Goal: Information Seeking & Learning: Learn about a topic

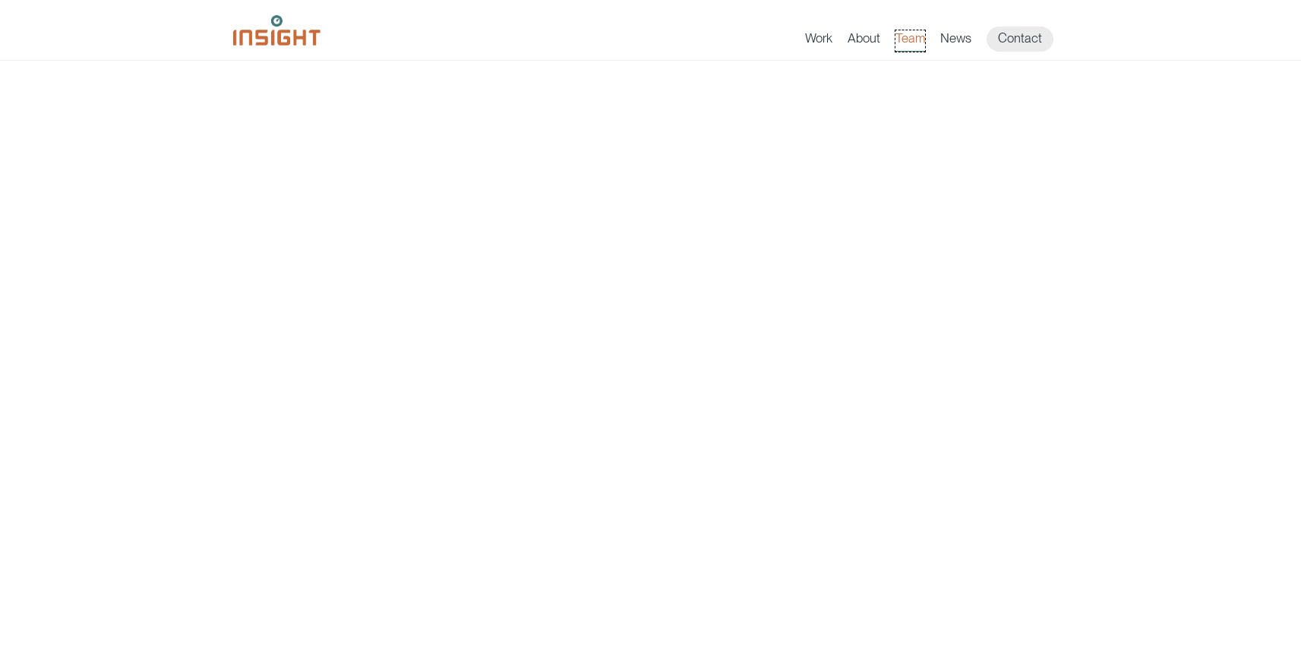
click at [920, 37] on link "Team" at bounding box center [910, 40] width 30 height 21
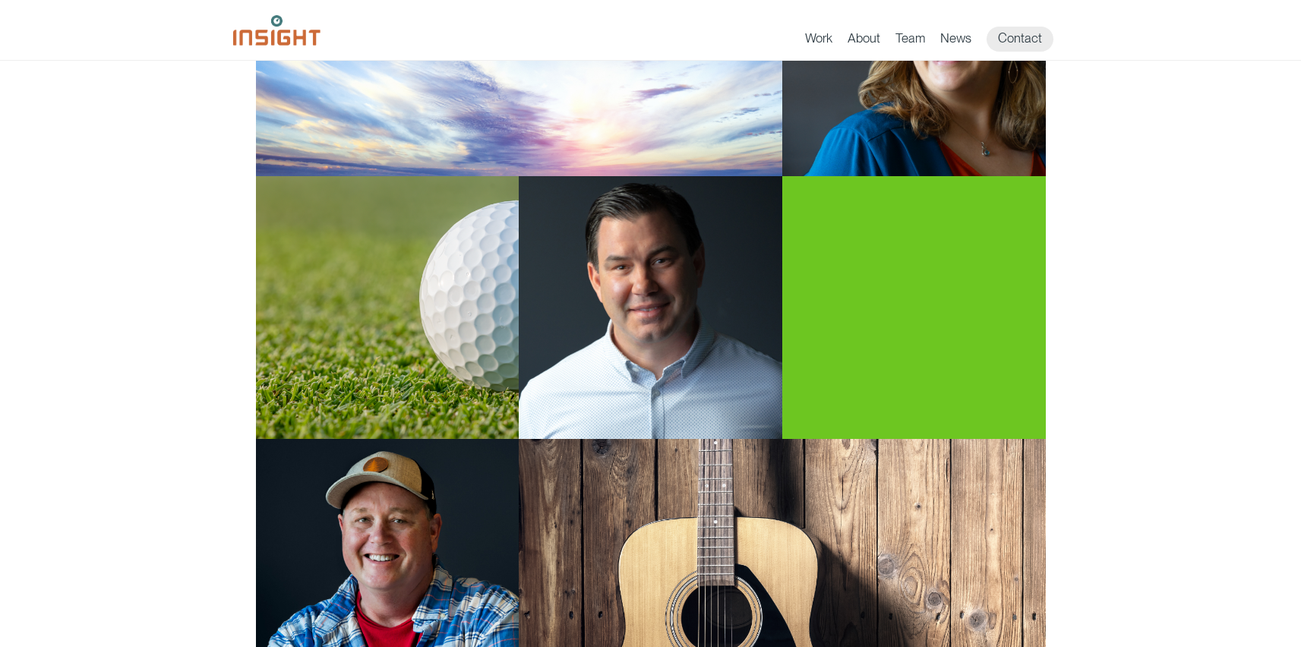
scroll to position [138, 0]
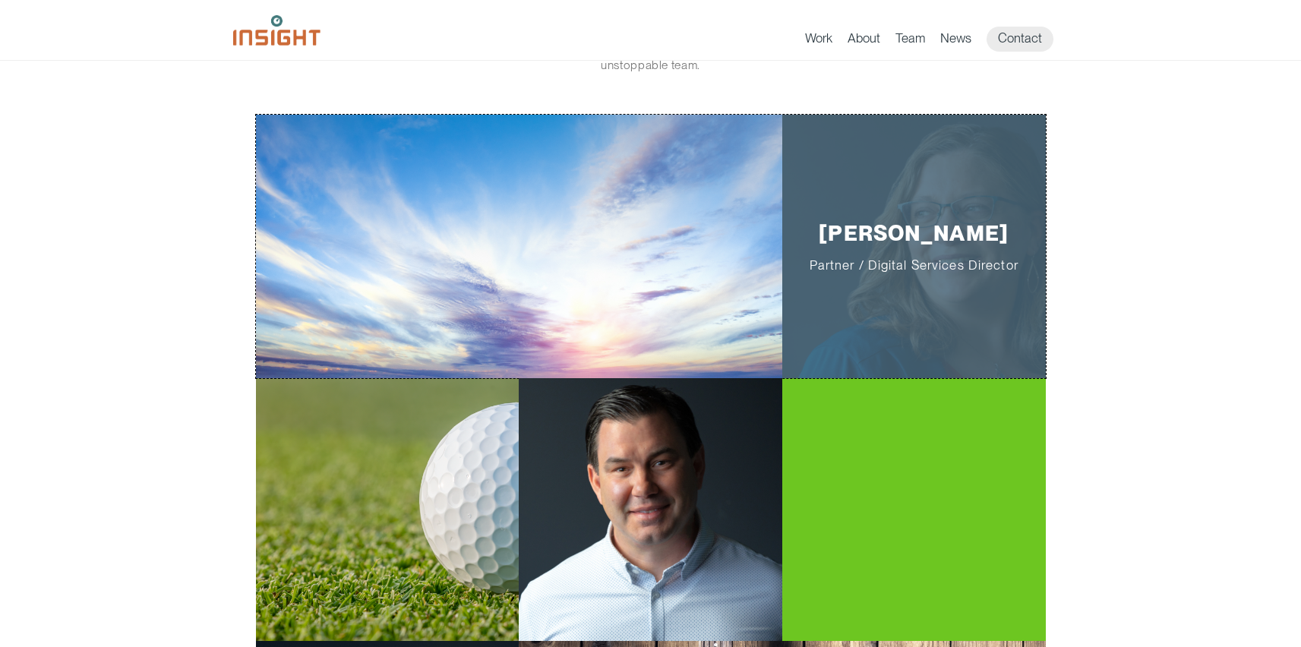
click at [963, 190] on div "Jill Smith Partner / Digital Services Director" at bounding box center [913, 246] width 263 height 263
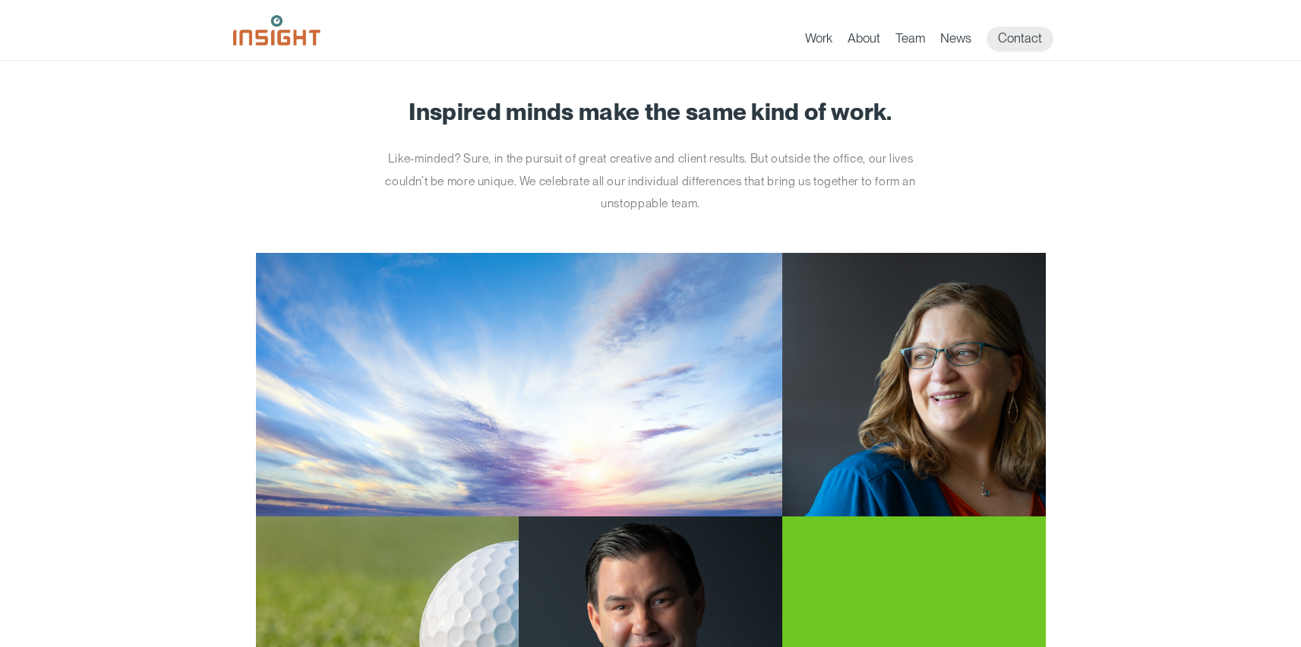
click at [722, 172] on p "Like-minded? Sure, in the pursuit of great creative and client results. But out…" at bounding box center [651, 181] width 570 height 68
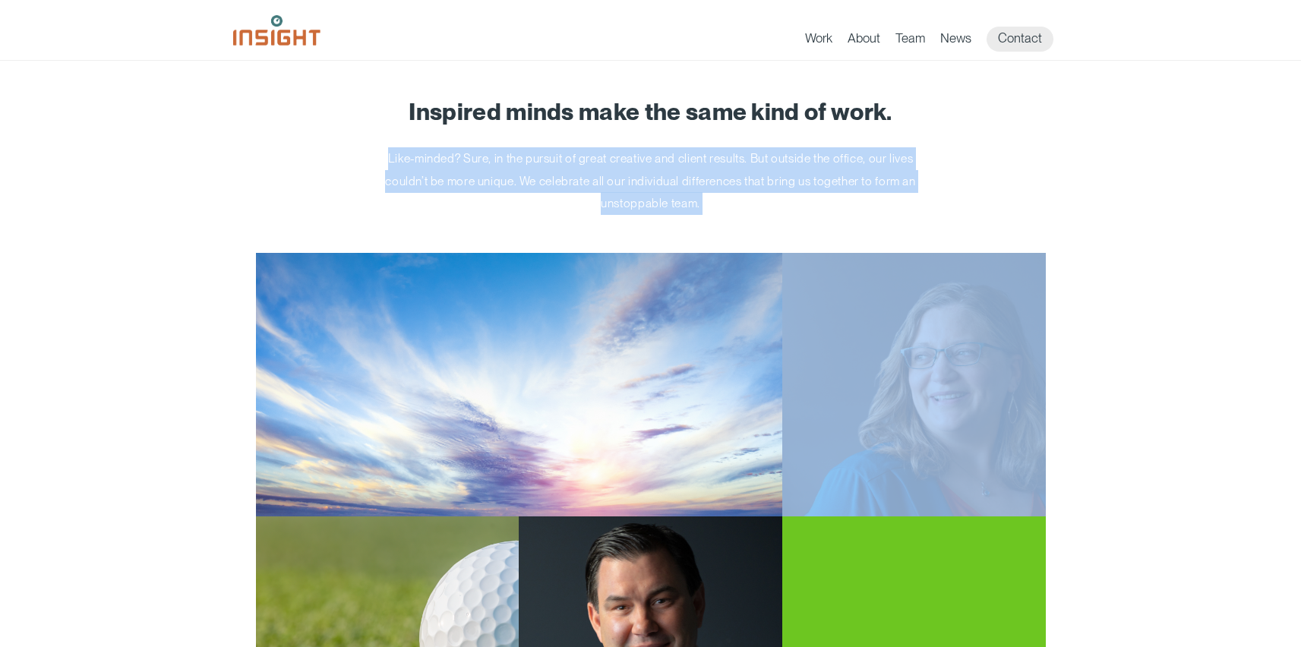
click at [722, 172] on p "Like-minded? Sure, in the pursuit of great creative and client results. But out…" at bounding box center [651, 181] width 570 height 68
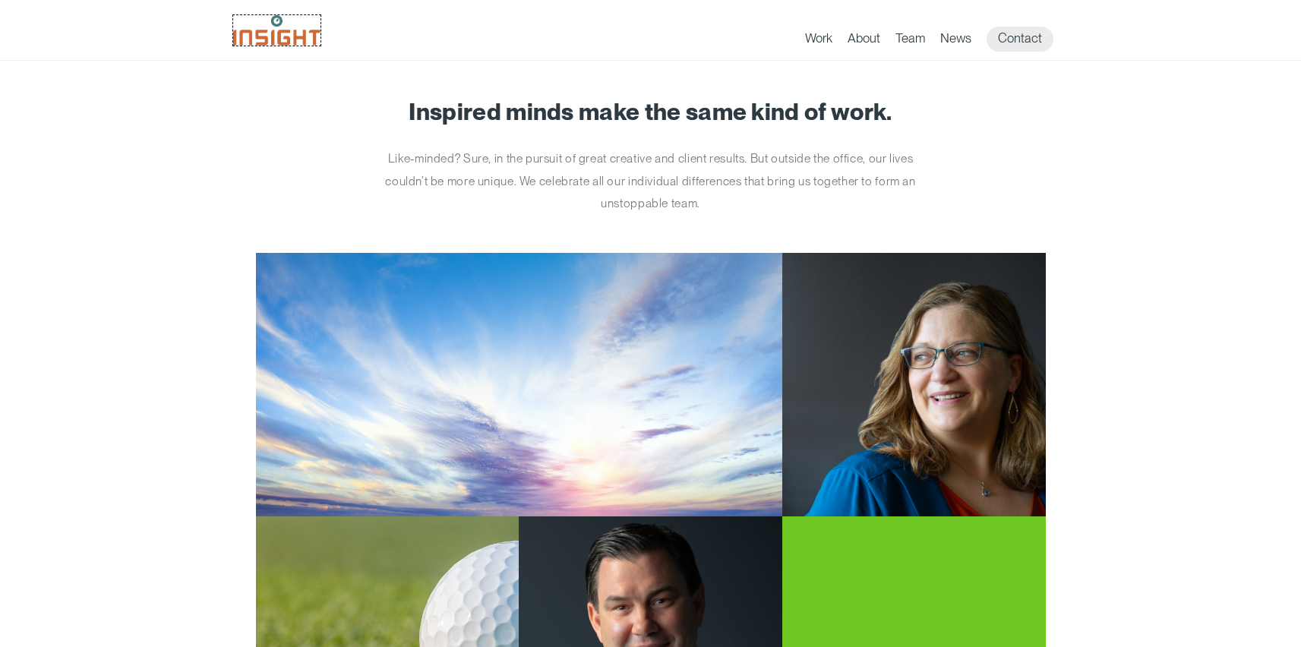
click at [289, 35] on img at bounding box center [276, 30] width 87 height 30
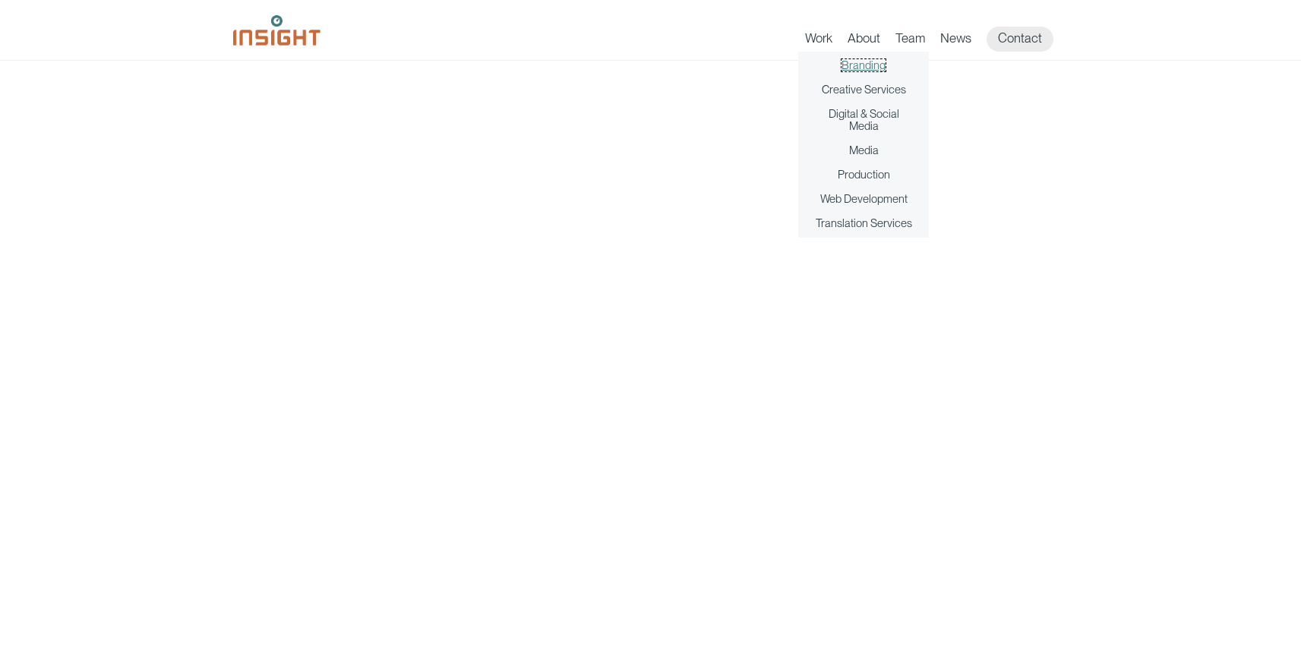
click at [880, 66] on link "Branding" at bounding box center [863, 65] width 44 height 12
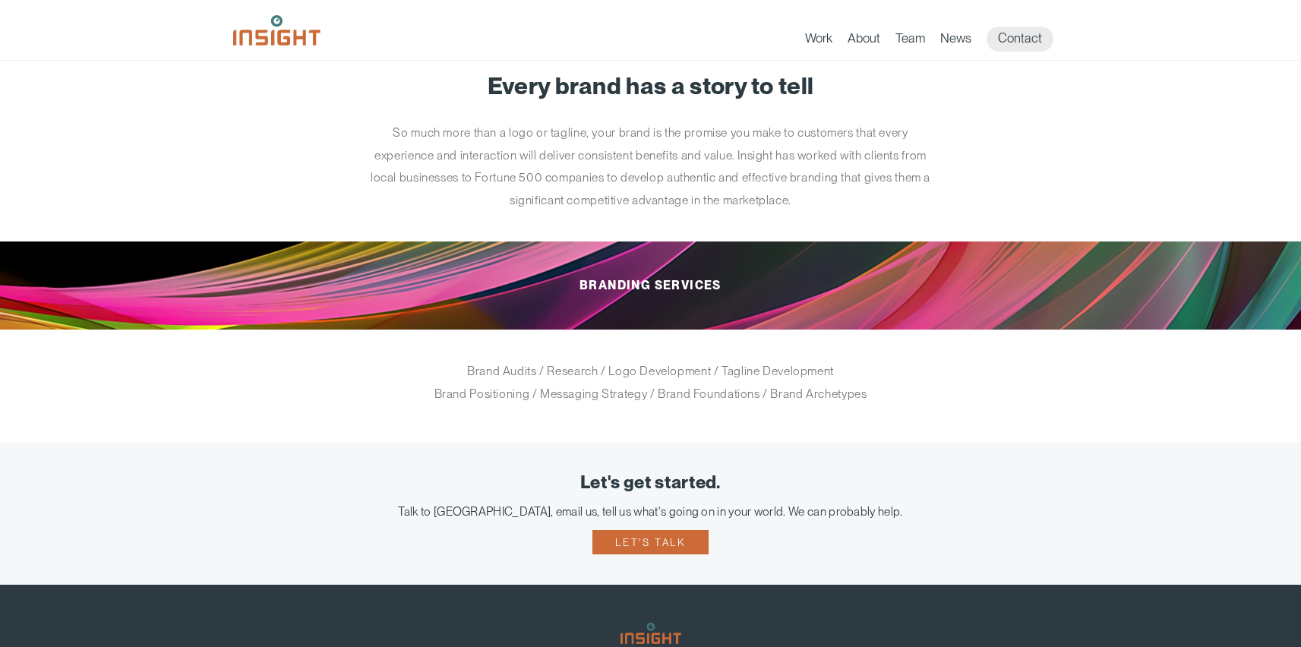
scroll to position [27, 0]
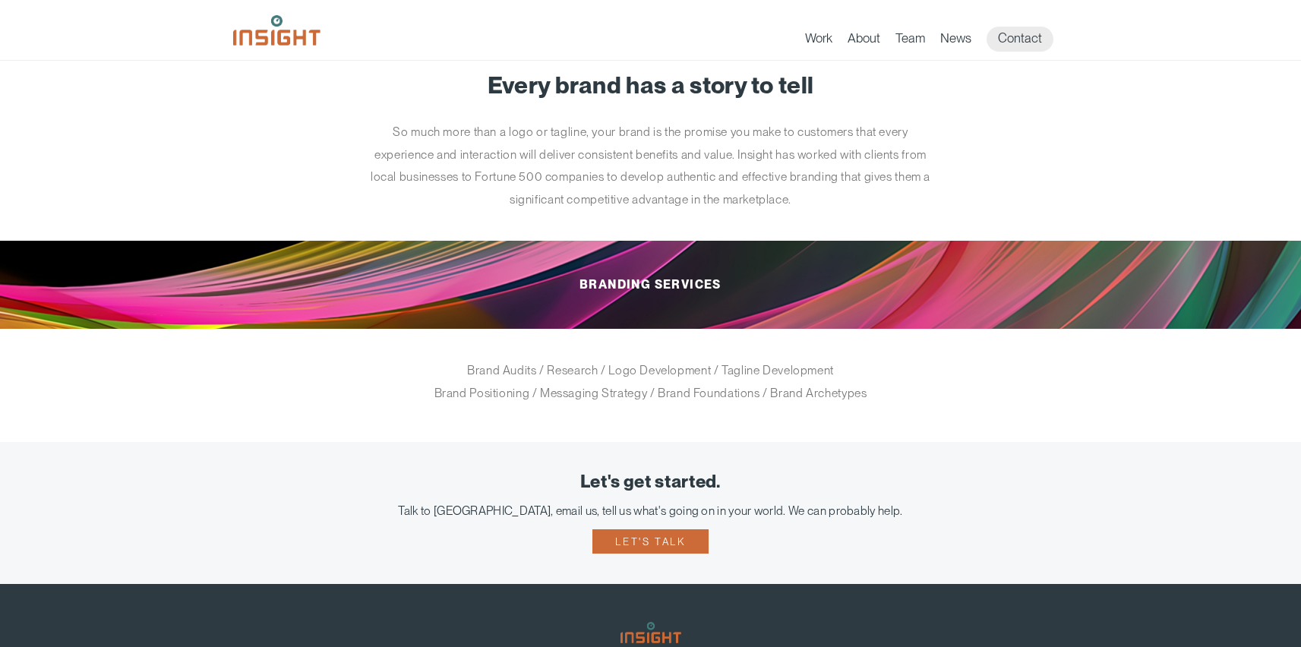
click at [813, 97] on h1 "Every brand has a story to tell" at bounding box center [651, 85] width 790 height 26
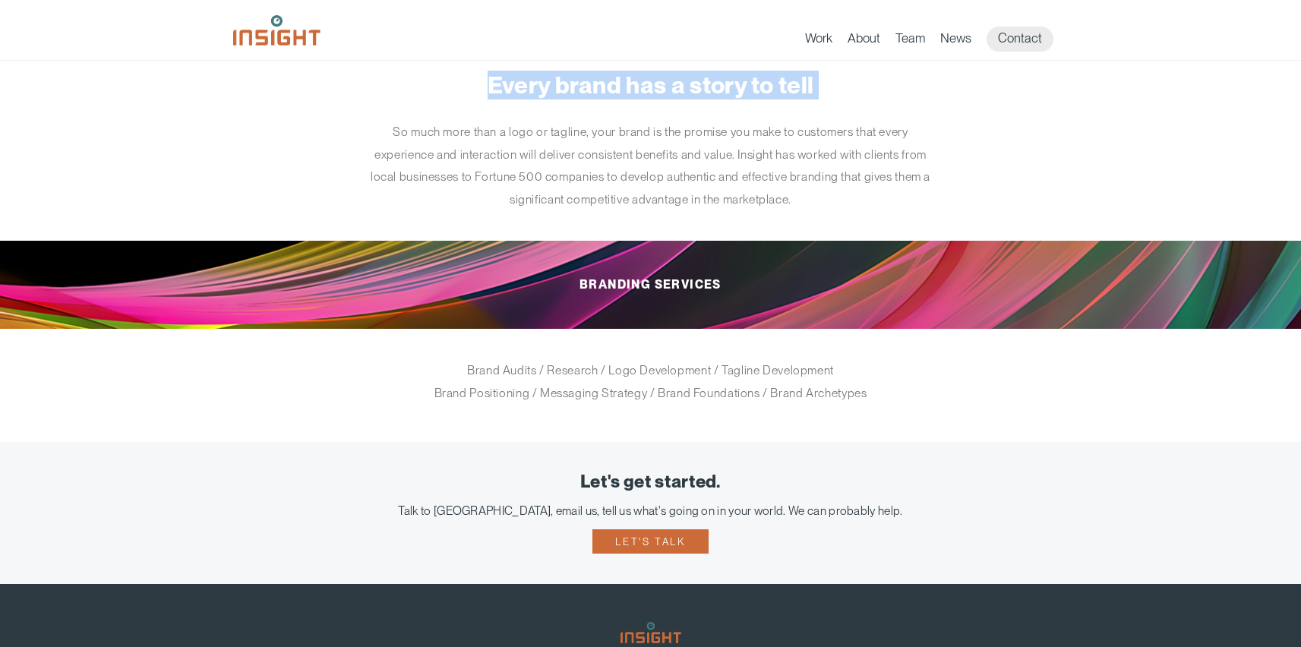
click at [813, 97] on h1 "Every brand has a story to tell" at bounding box center [651, 85] width 790 height 26
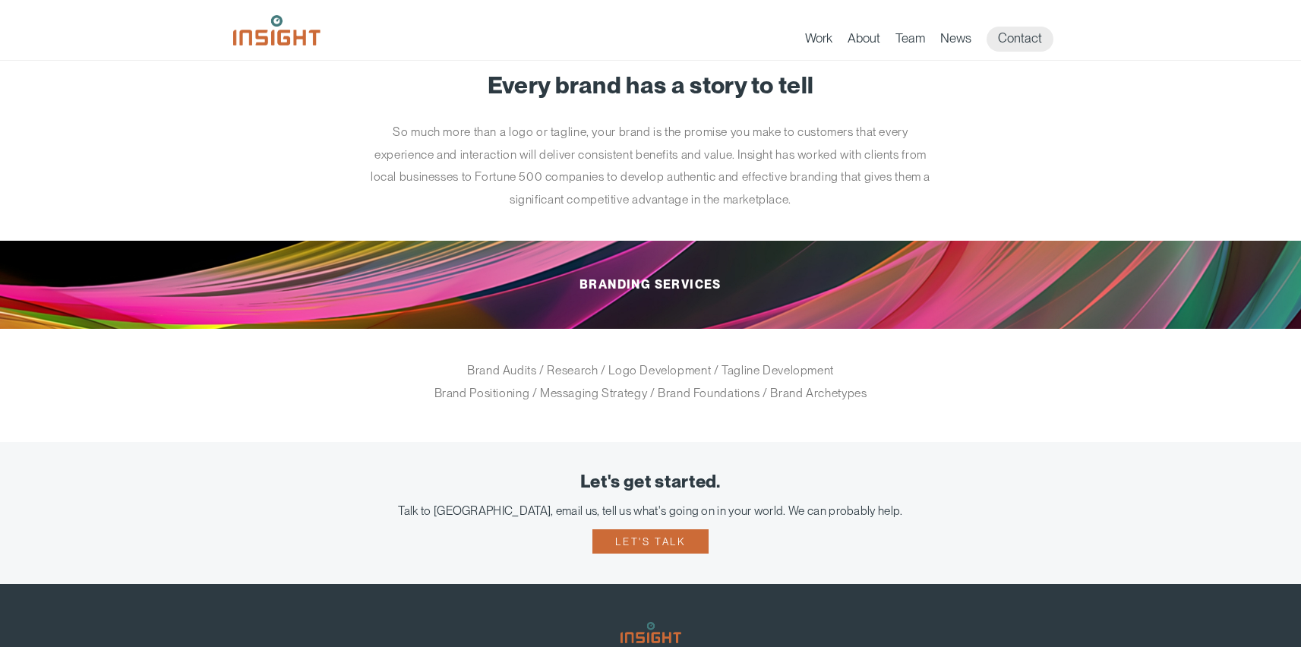
click at [817, 206] on p "So much more than a logo or tagline, your brand is the promise you make to cust…" at bounding box center [651, 166] width 570 height 90
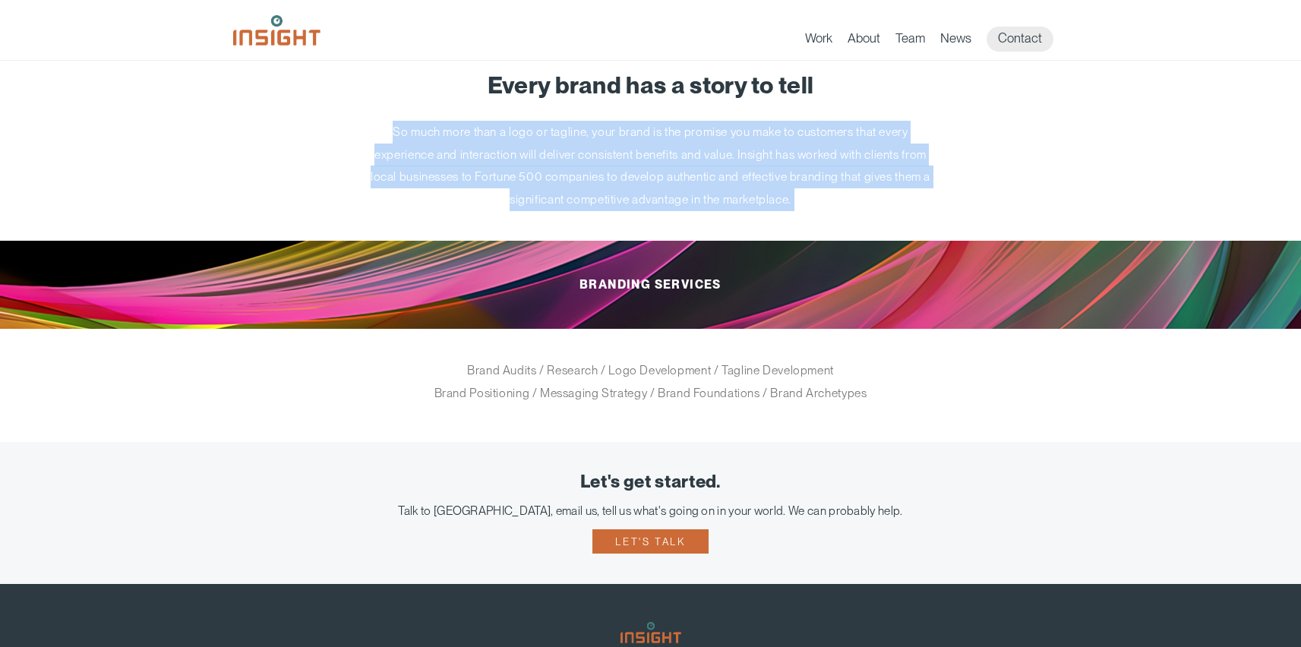
click at [817, 206] on p "So much more than a logo or tagline, your brand is the promise you make to cust…" at bounding box center [651, 166] width 570 height 90
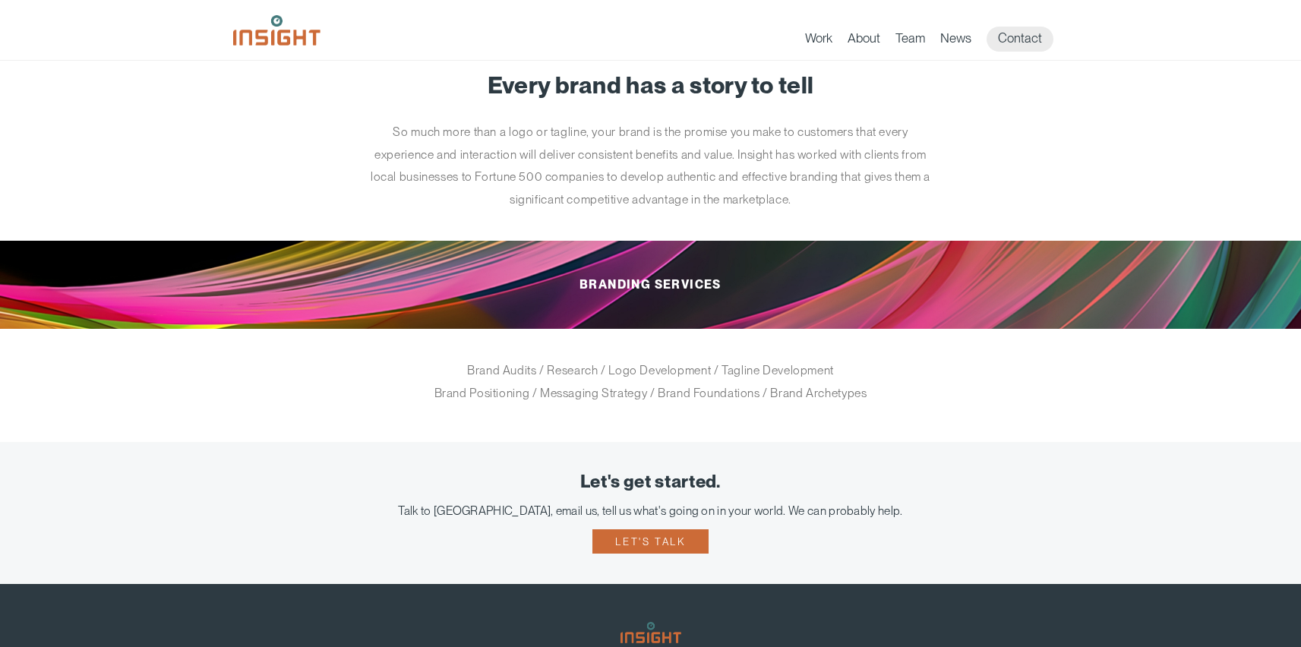
click at [803, 405] on article "Every brand has a story to tell So much more than a logo or tagline, your brand…" at bounding box center [650, 238] width 835 height 408
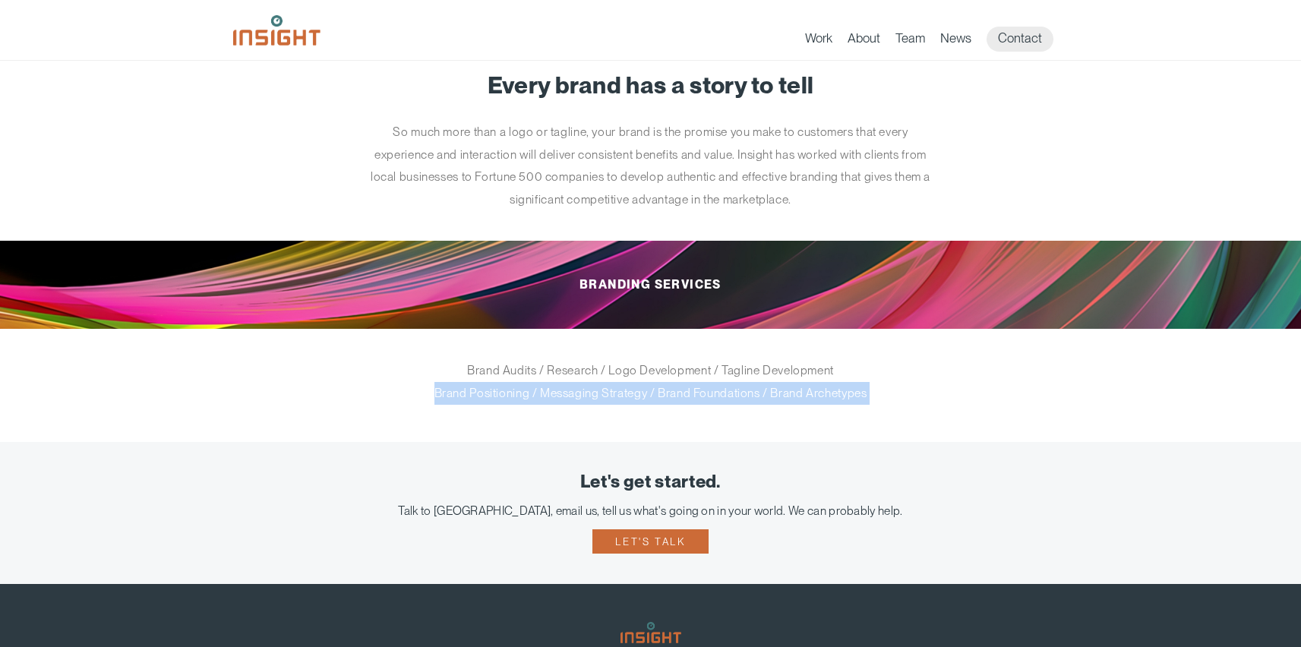
click at [803, 405] on article "Every brand has a story to tell So much more than a logo or tagline, your brand…" at bounding box center [650, 238] width 835 height 408
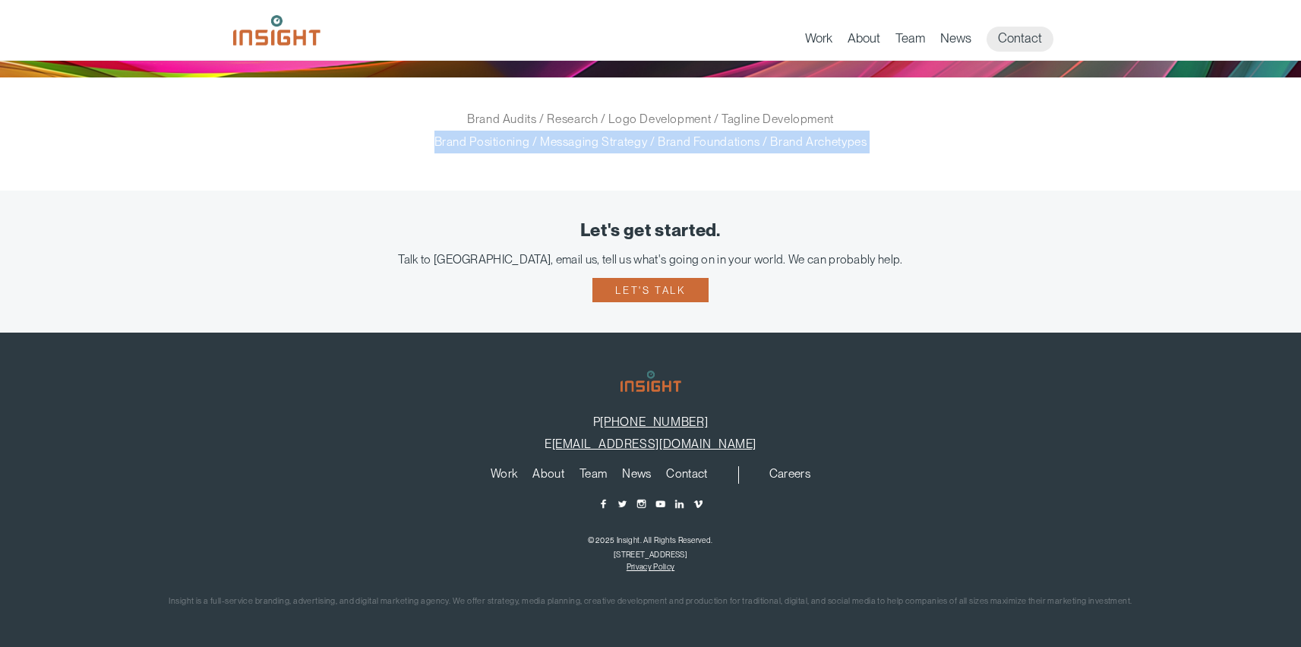
scroll to position [0, 0]
